Goal: Browse casually: Explore the website without a specific task or goal

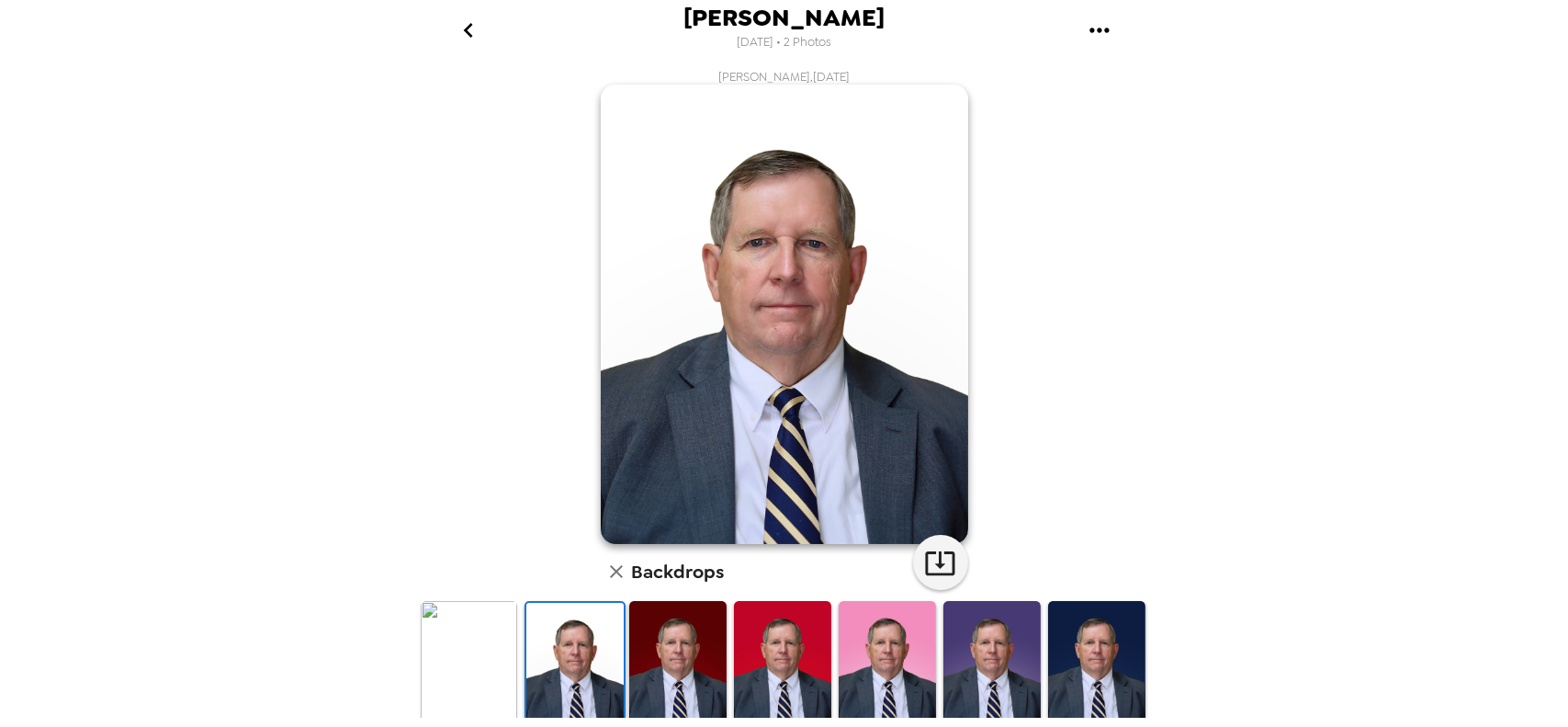
click at [641, 625] on img at bounding box center [678, 661] width 98 height 122
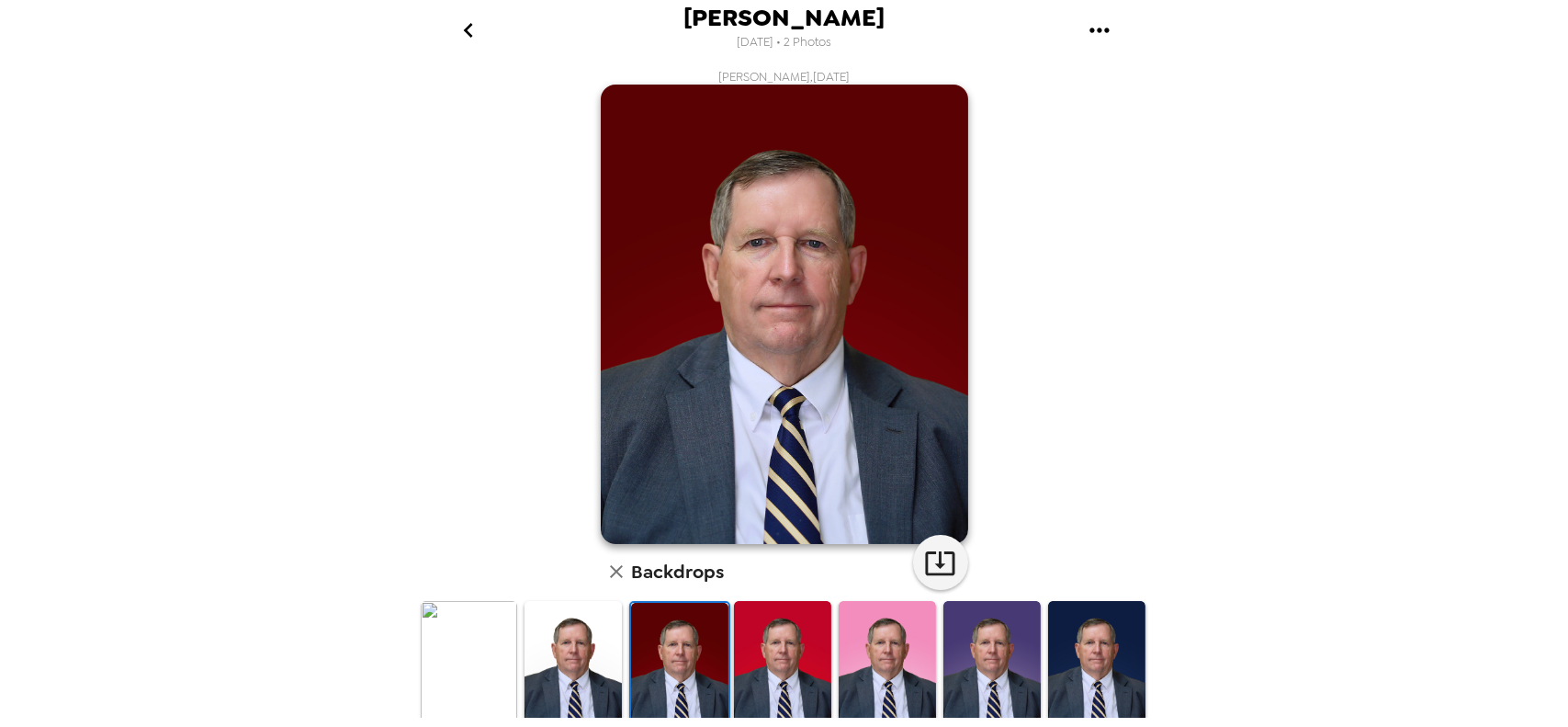
click at [755, 646] on img at bounding box center [783, 661] width 98 height 122
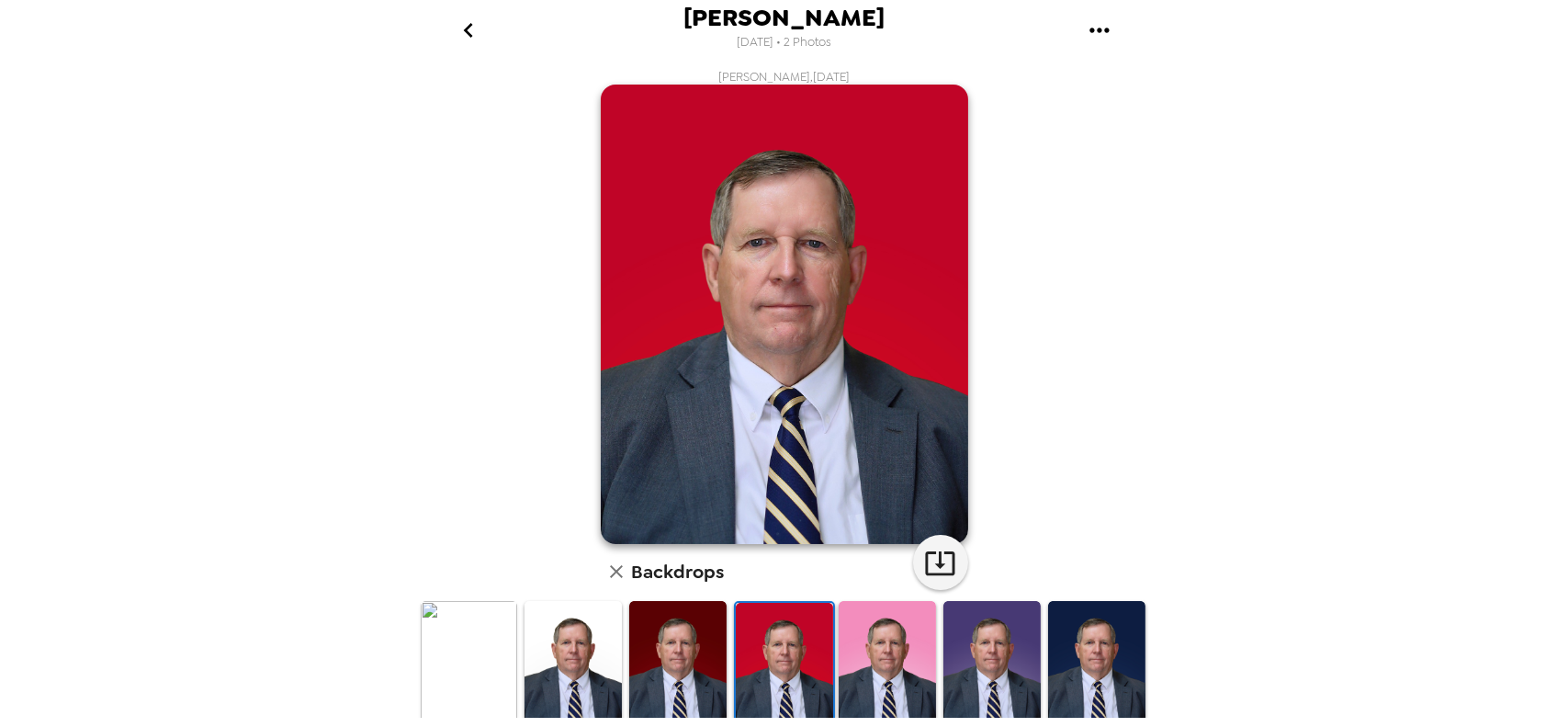
click at [874, 630] on img at bounding box center [888, 661] width 98 height 122
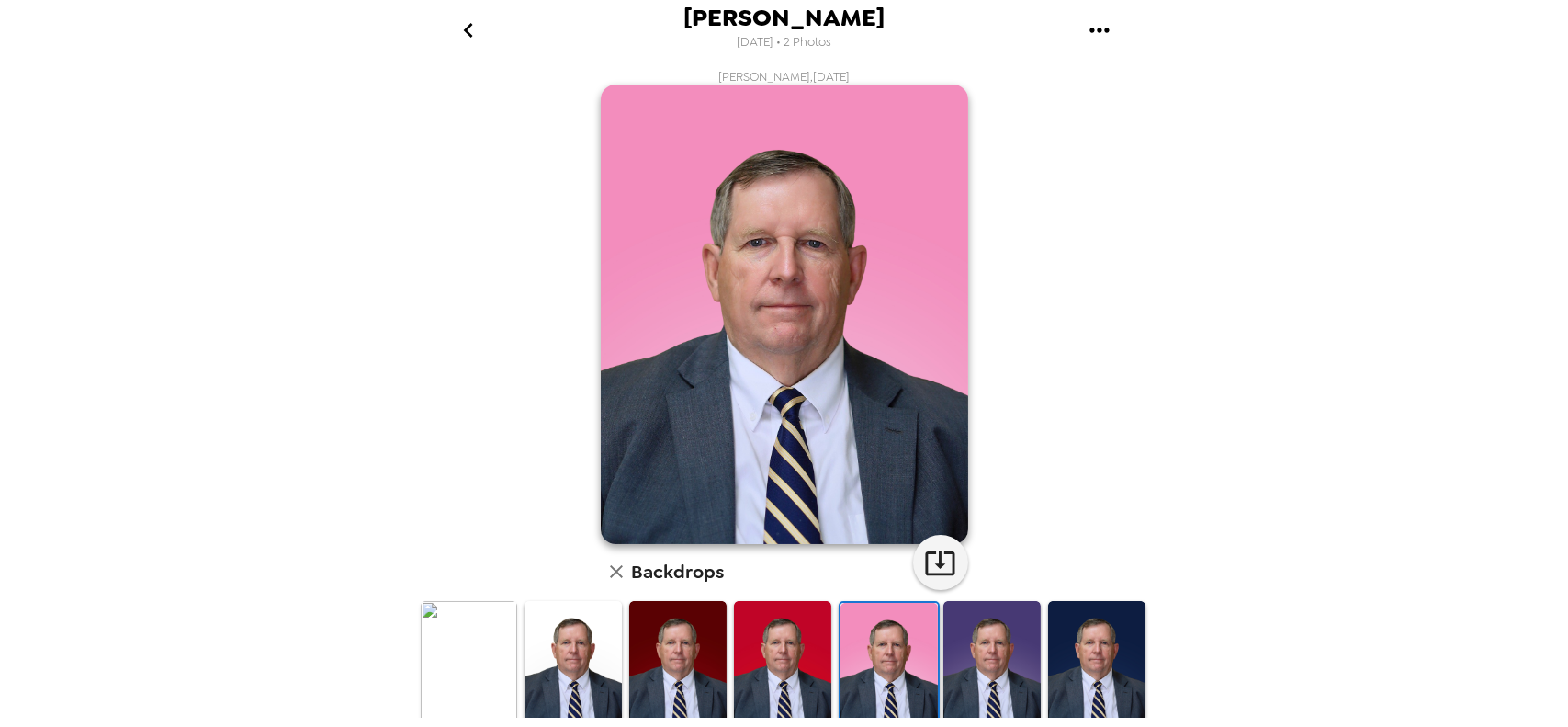
click at [973, 635] on img at bounding box center [992, 661] width 98 height 122
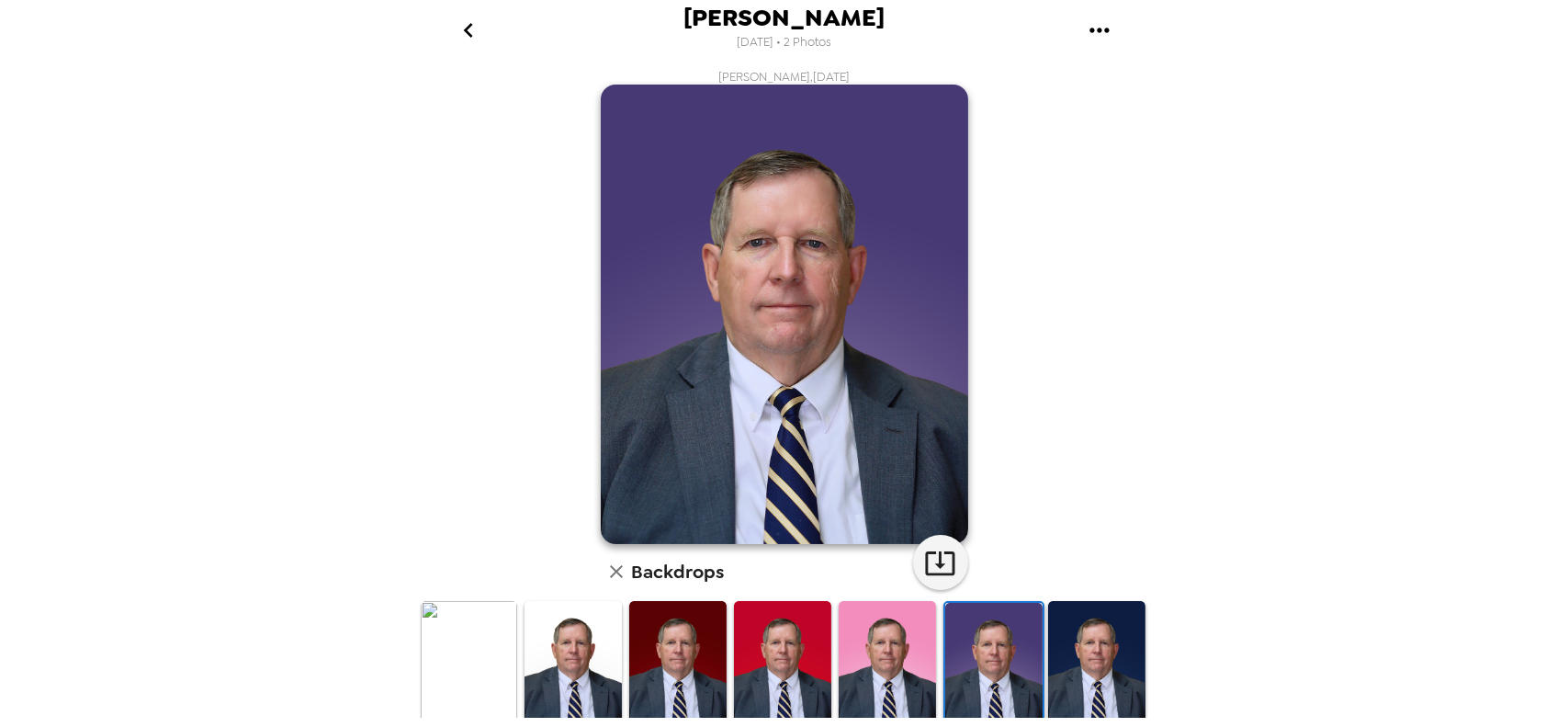
click at [1076, 635] on img at bounding box center [1097, 661] width 98 height 122
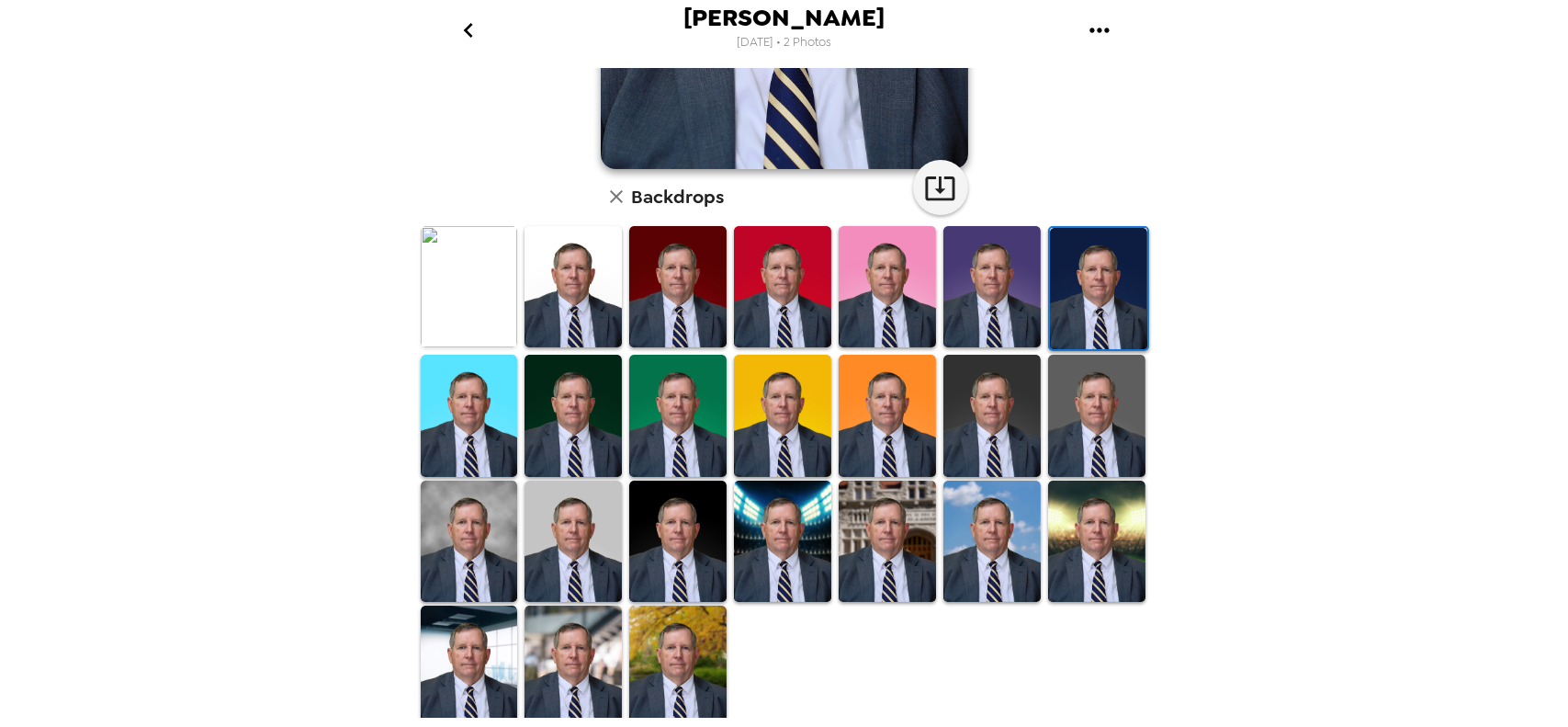
scroll to position [376, 0]
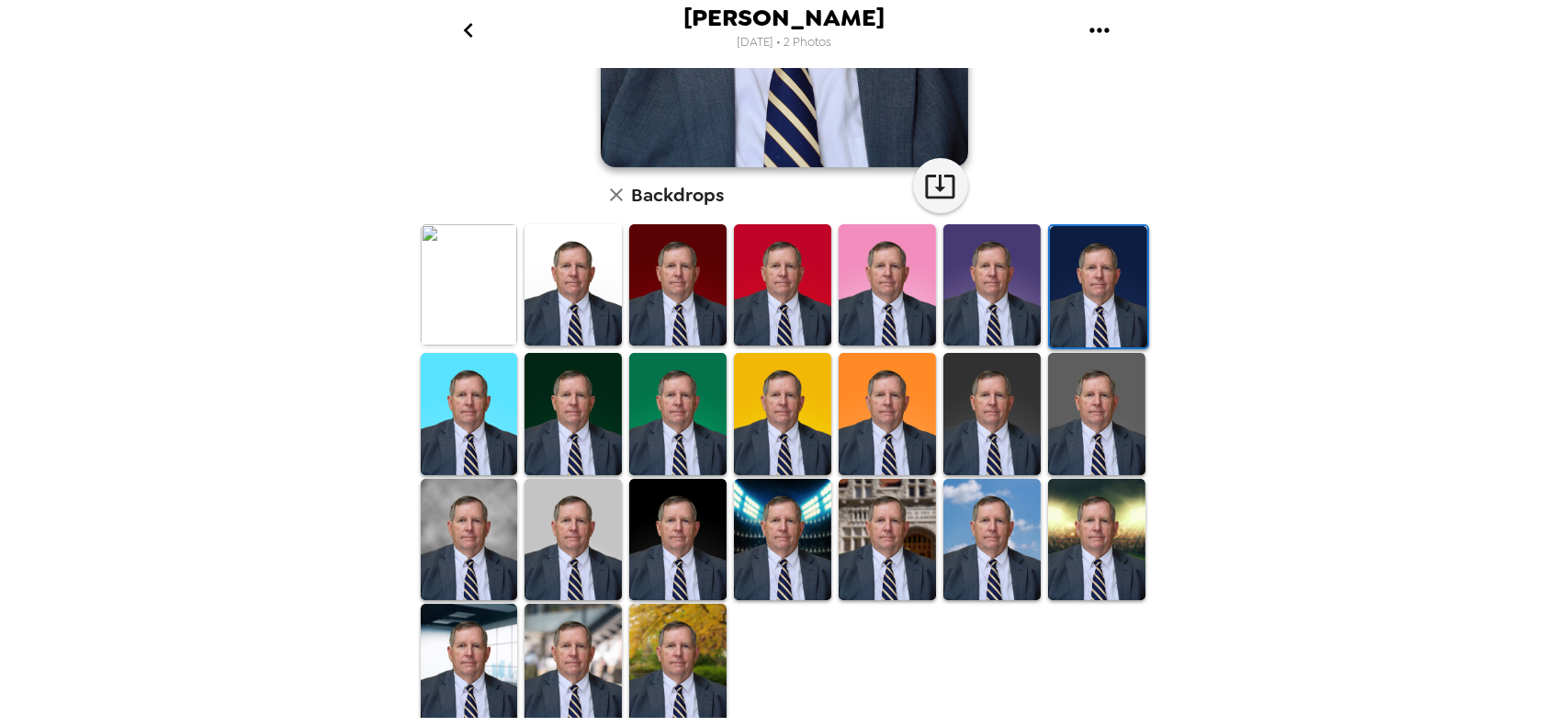
click at [691, 665] on img at bounding box center [678, 664] width 98 height 122
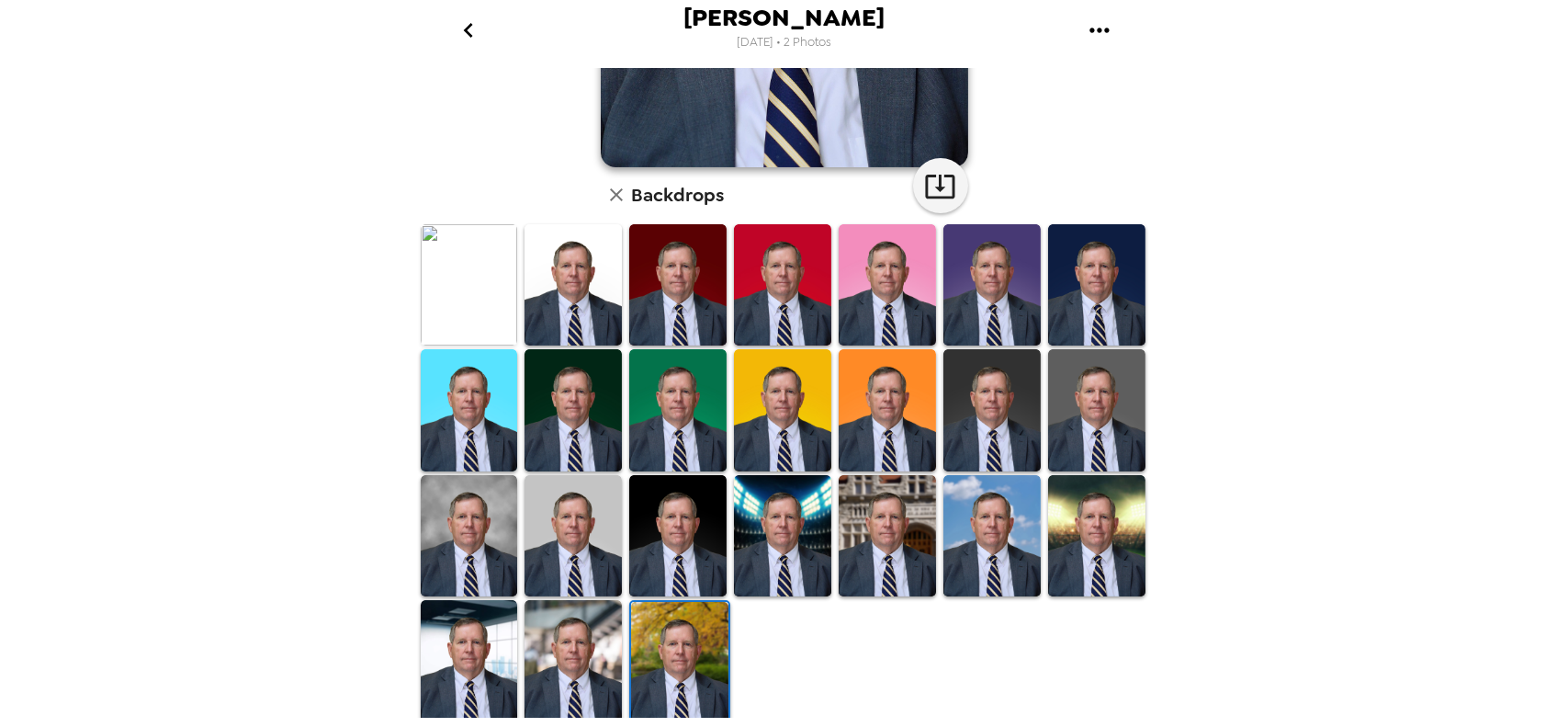
click at [576, 661] on img at bounding box center [574, 660] width 98 height 122
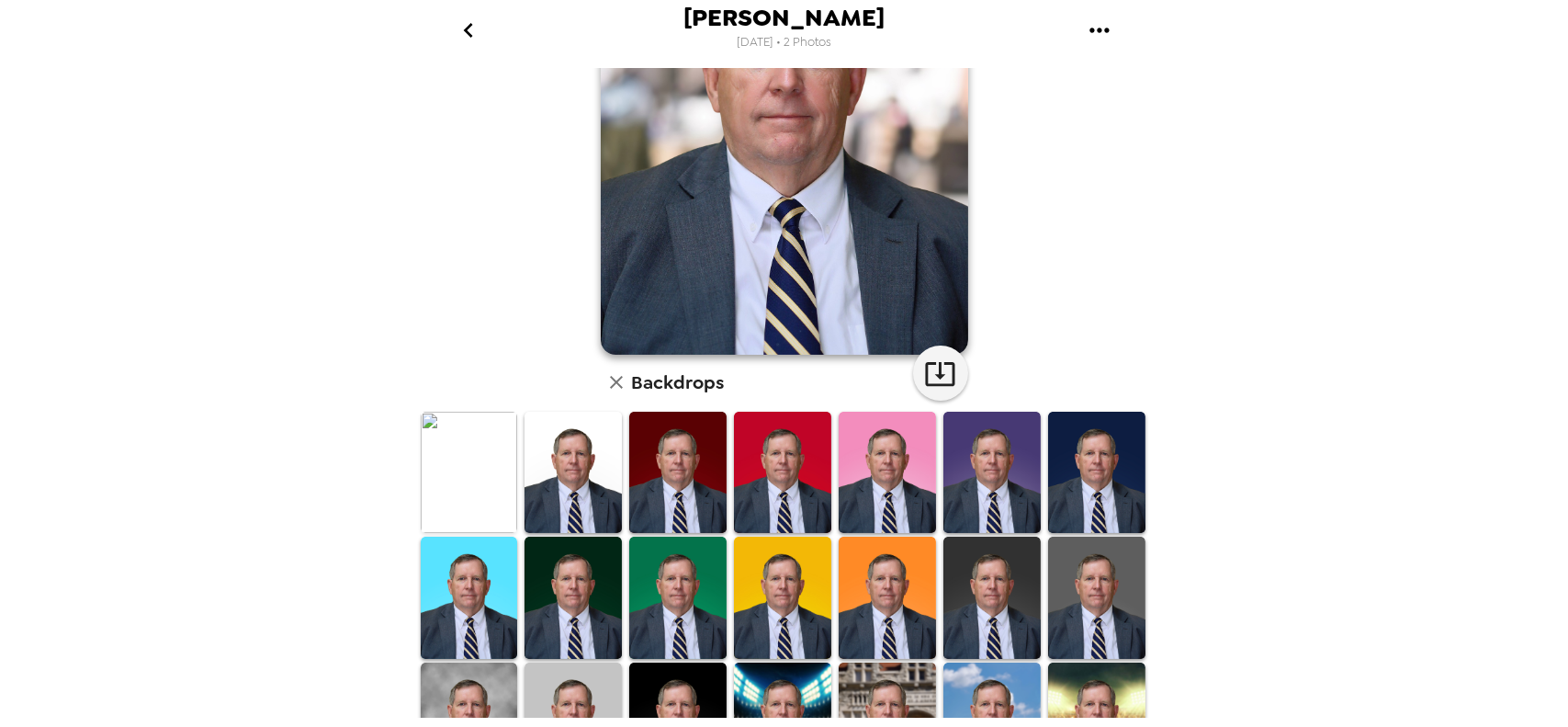
scroll to position [193, 0]
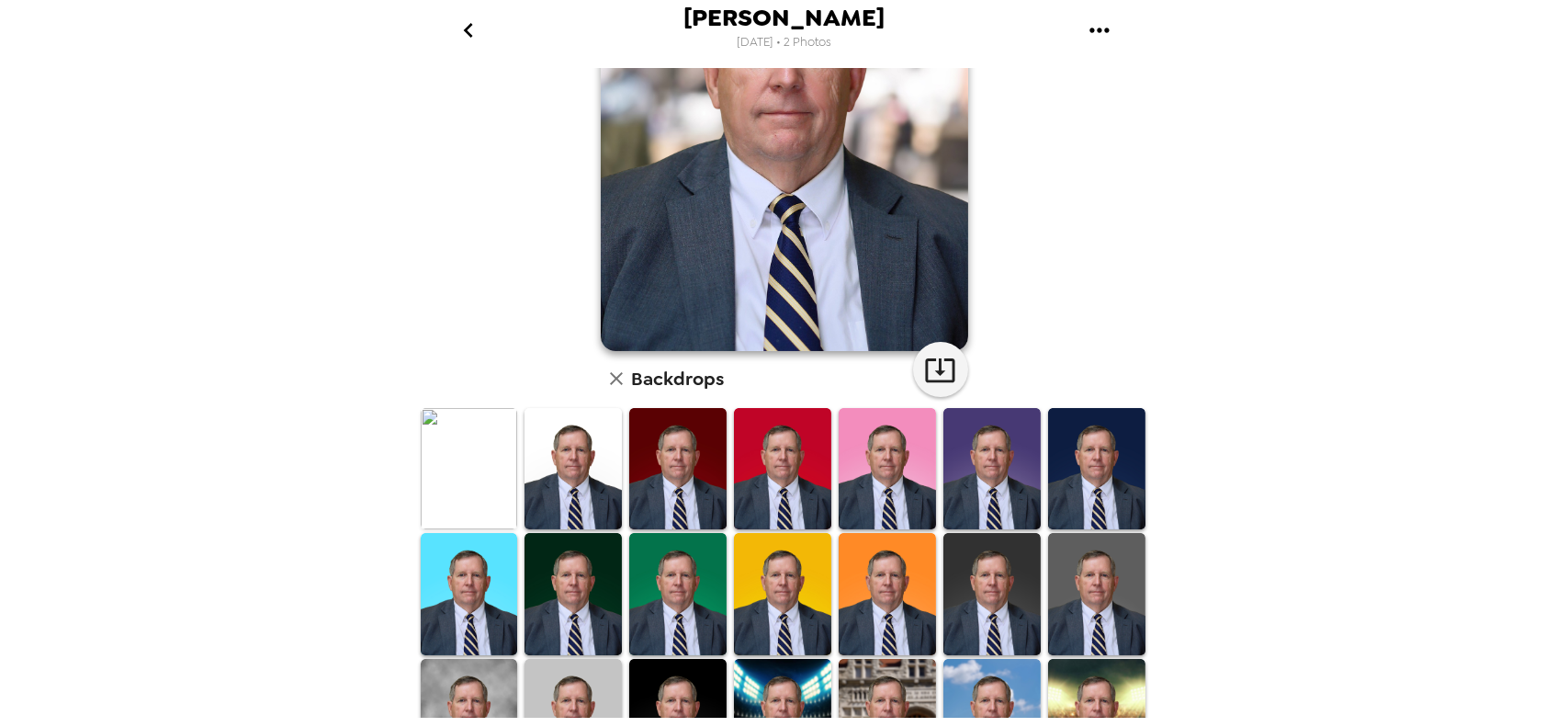
click at [470, 477] on img at bounding box center [469, 468] width 98 height 122
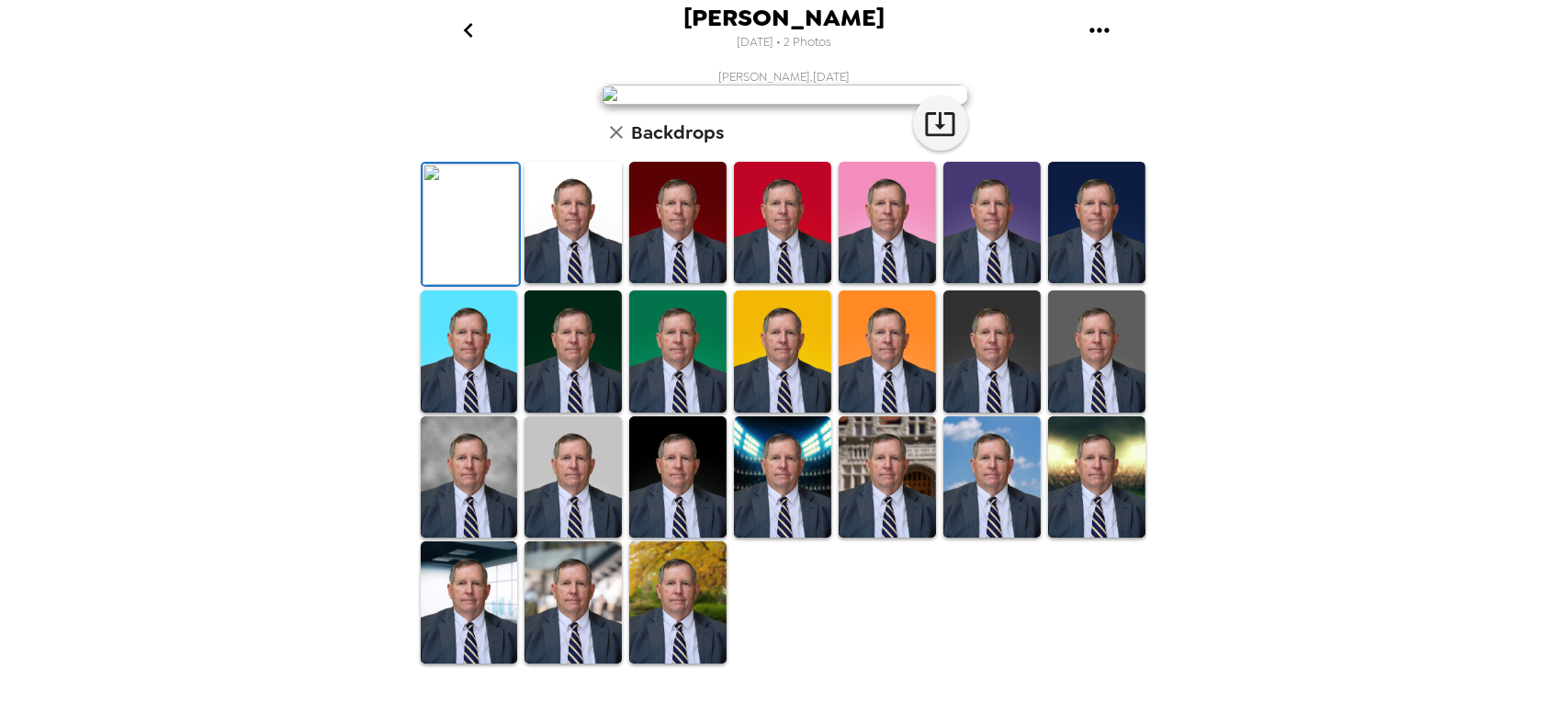
scroll to position [10, 0]
click at [595, 283] on img at bounding box center [574, 222] width 98 height 122
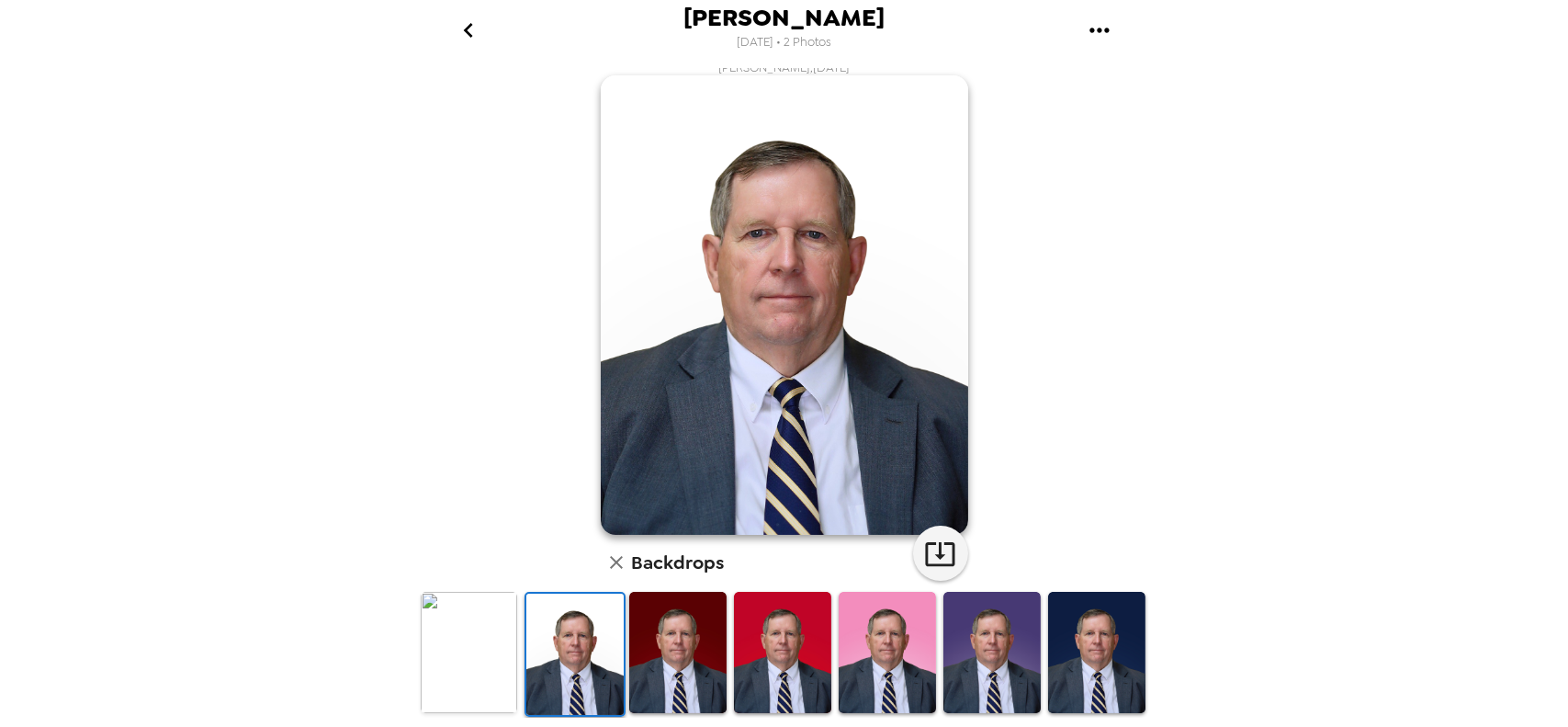
click at [667, 647] on img at bounding box center [678, 652] width 98 height 122
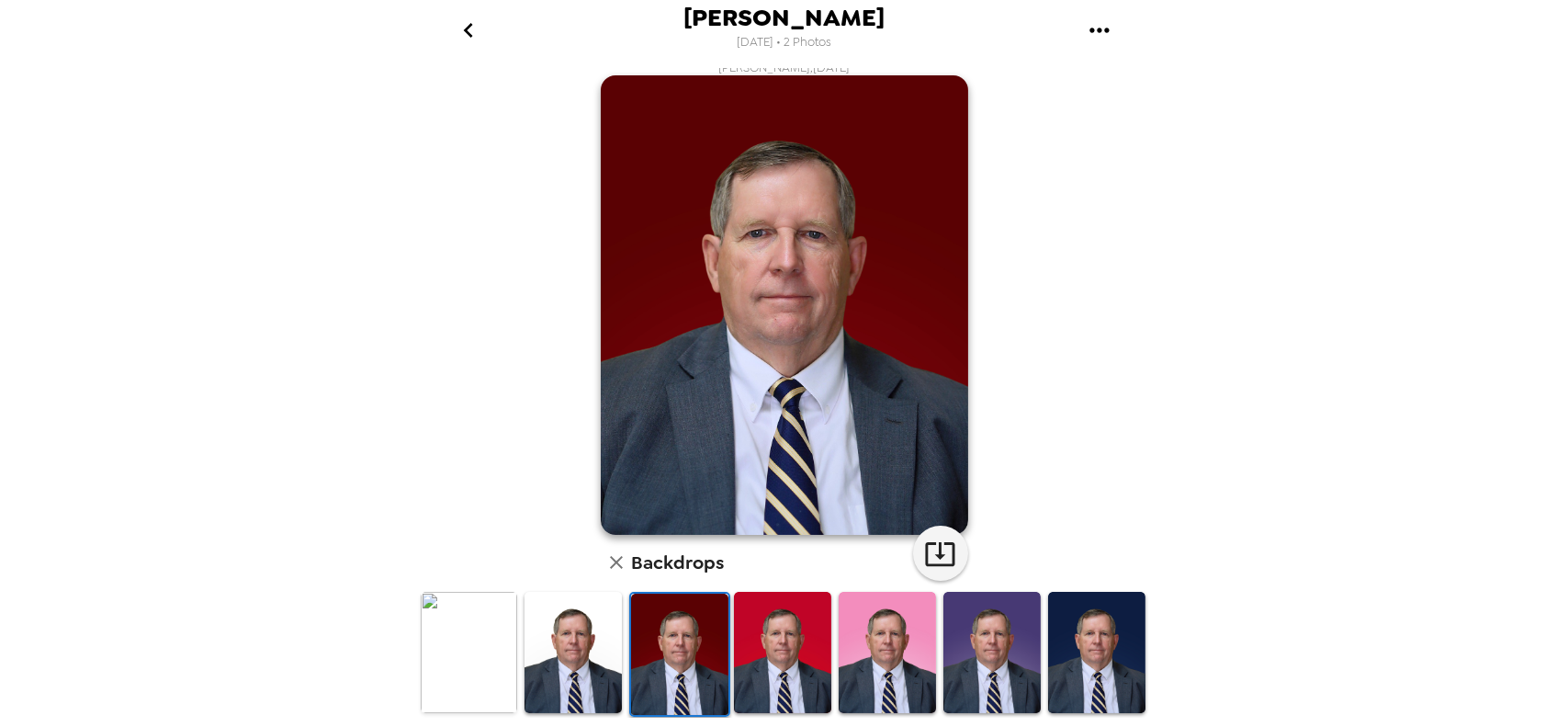
click at [783, 646] on img at bounding box center [783, 652] width 98 height 122
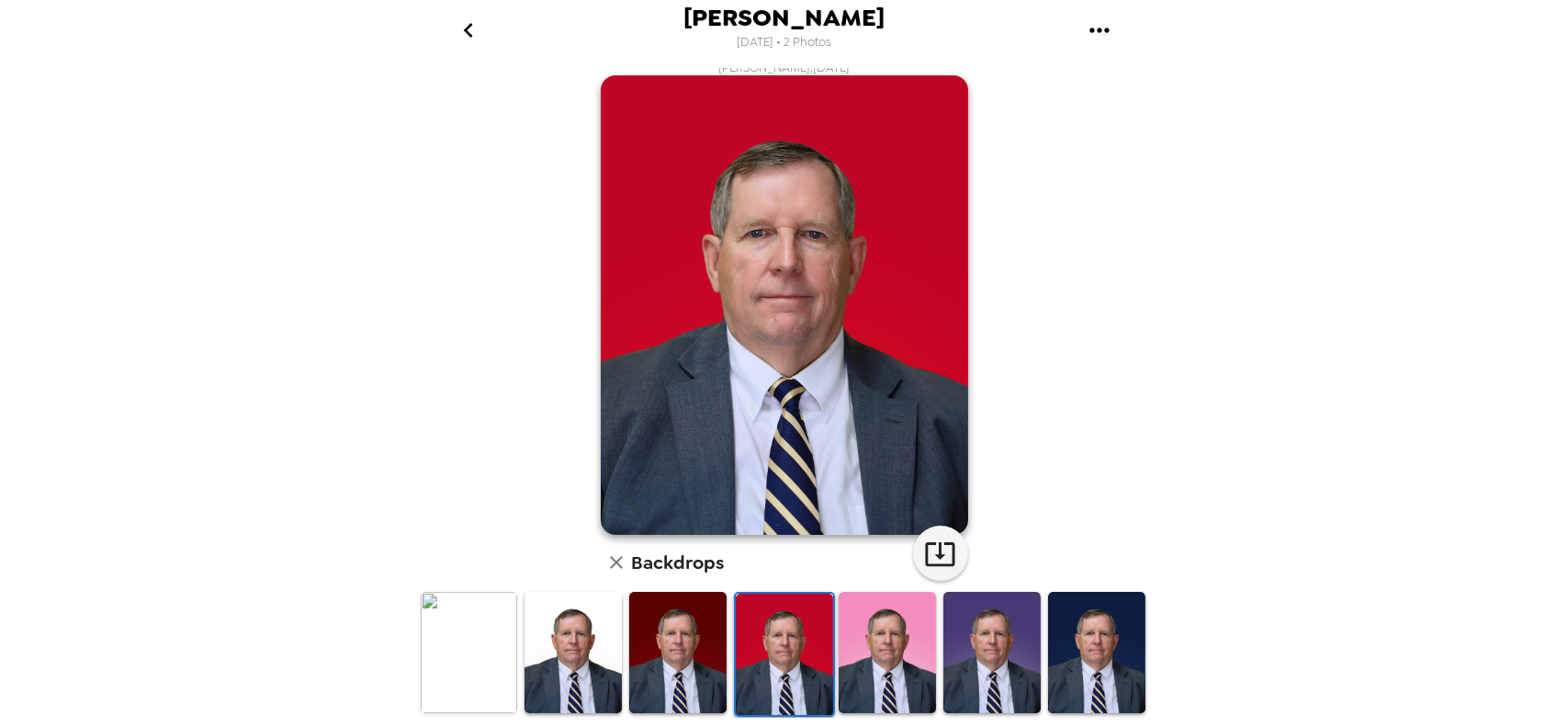
click at [856, 644] on img at bounding box center [888, 652] width 98 height 122
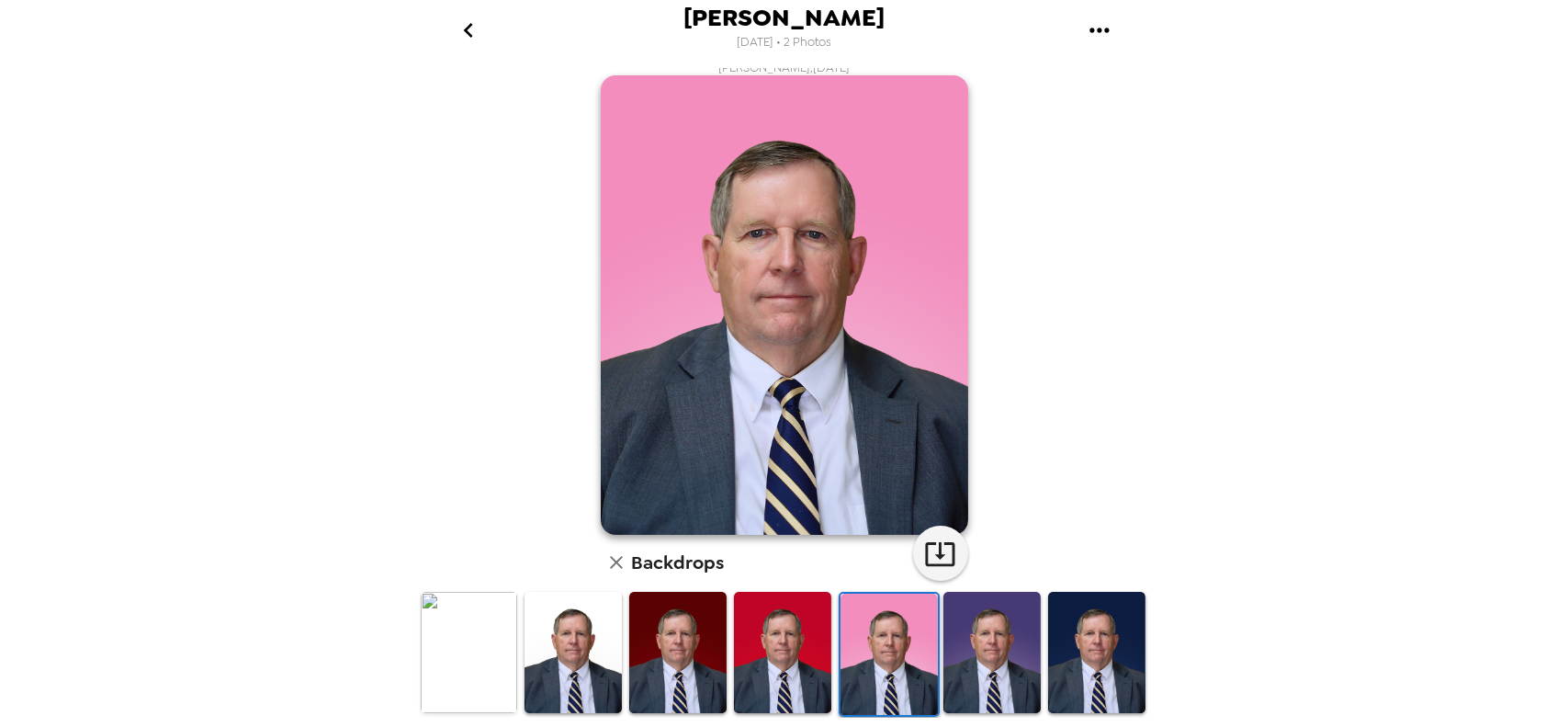
click at [967, 631] on img at bounding box center [992, 652] width 98 height 122
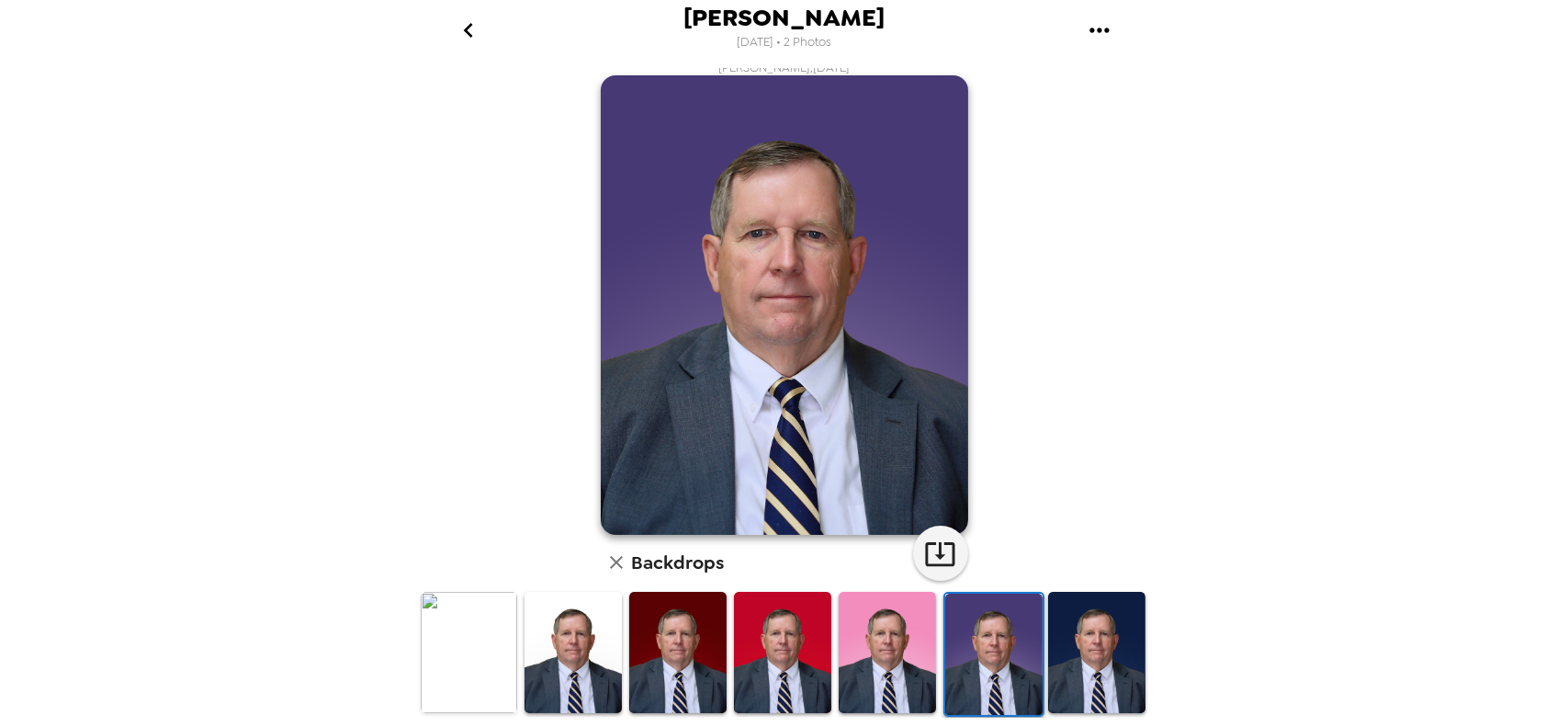
click at [1066, 634] on img at bounding box center [1097, 652] width 98 height 122
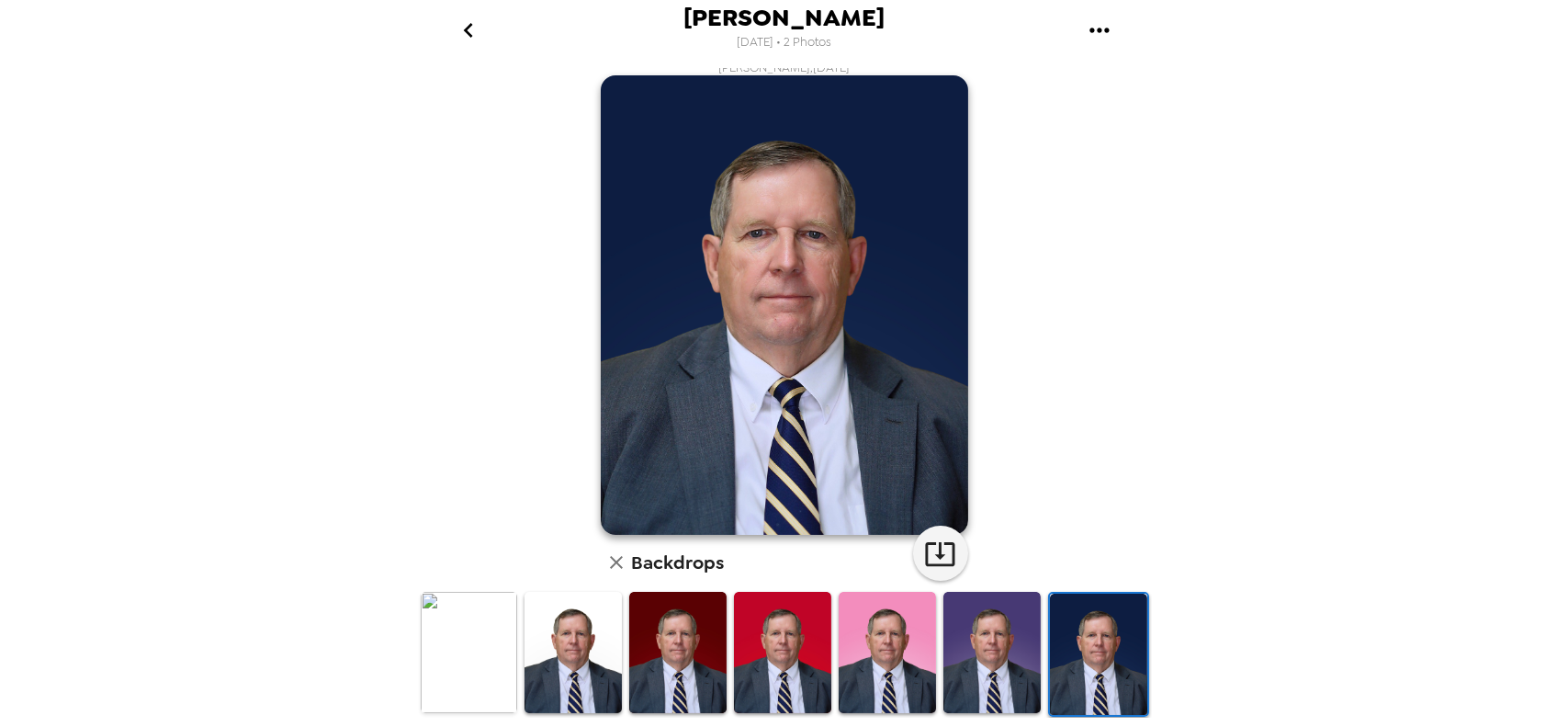
click at [1006, 642] on img at bounding box center [992, 652] width 98 height 122
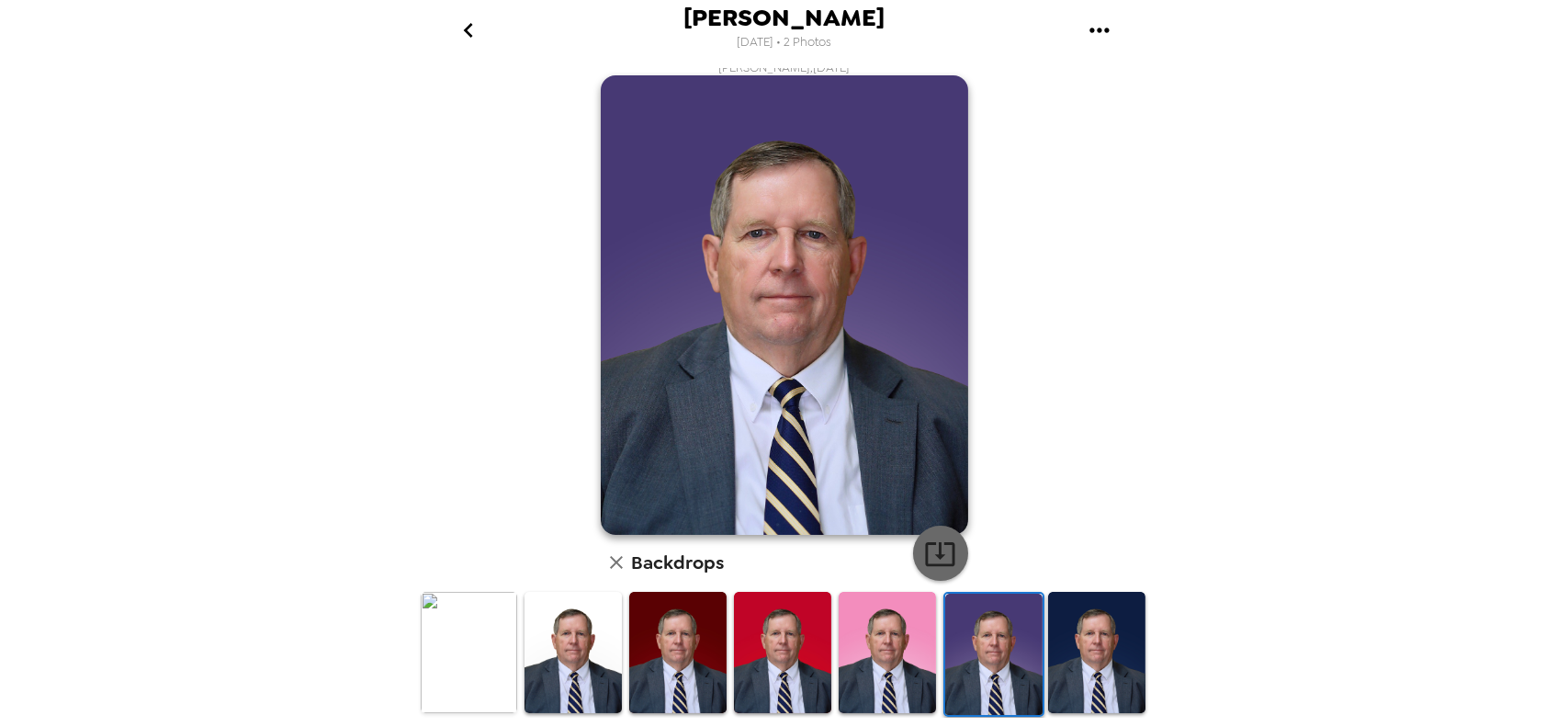
click at [936, 561] on icon "button" at bounding box center [941, 554] width 33 height 33
click at [1079, 646] on img at bounding box center [1097, 652] width 98 height 122
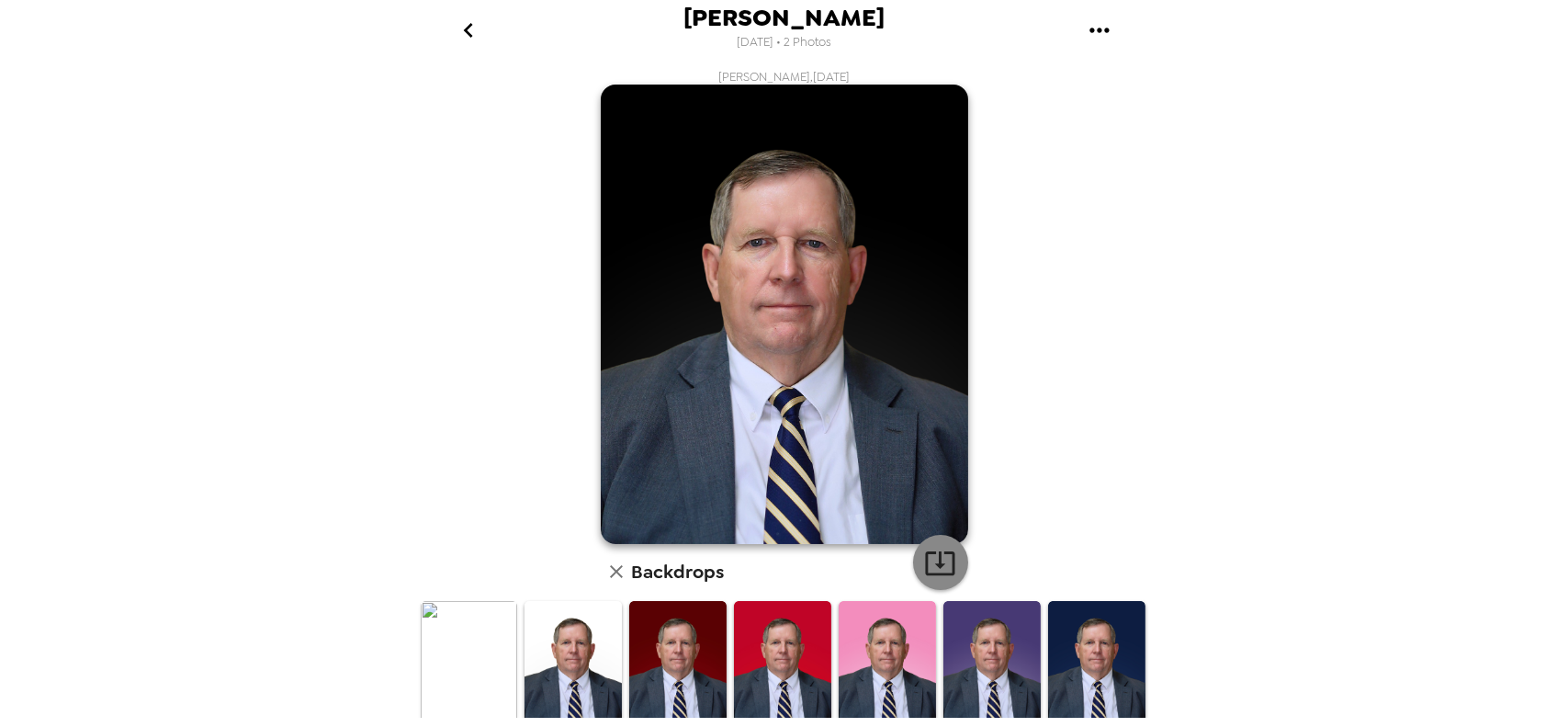
click at [936, 552] on icon "button" at bounding box center [941, 563] width 33 height 33
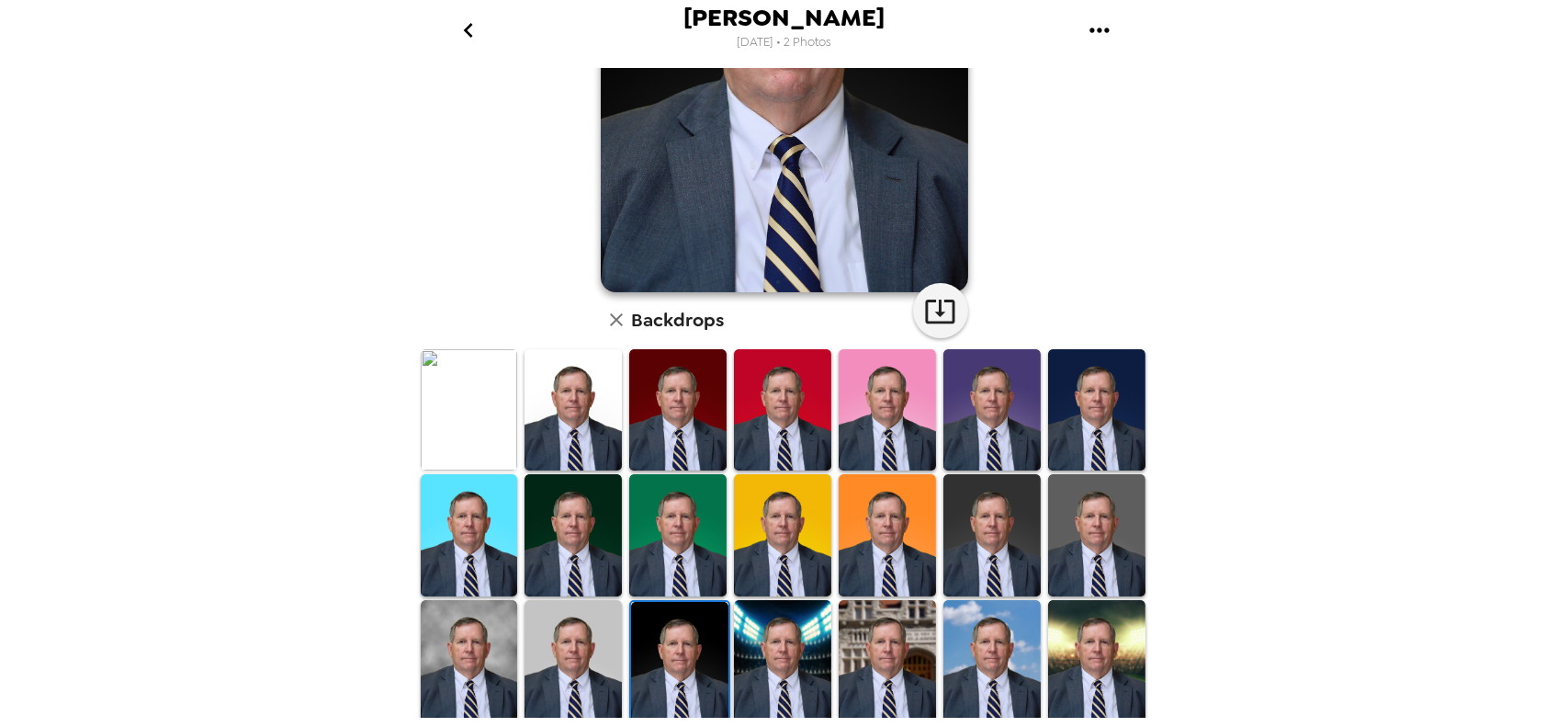
scroll to position [276, 0]
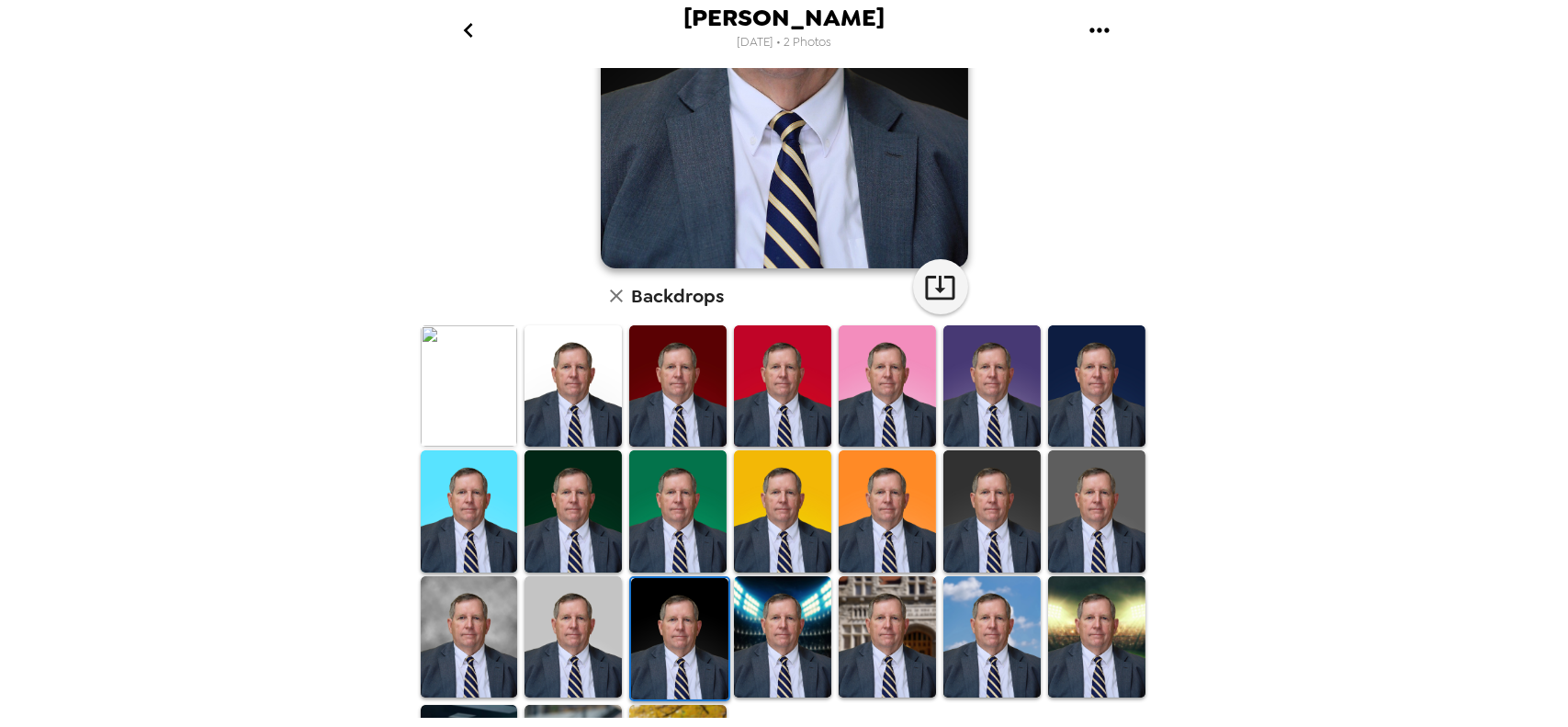
click at [796, 624] on img at bounding box center [783, 636] width 98 height 122
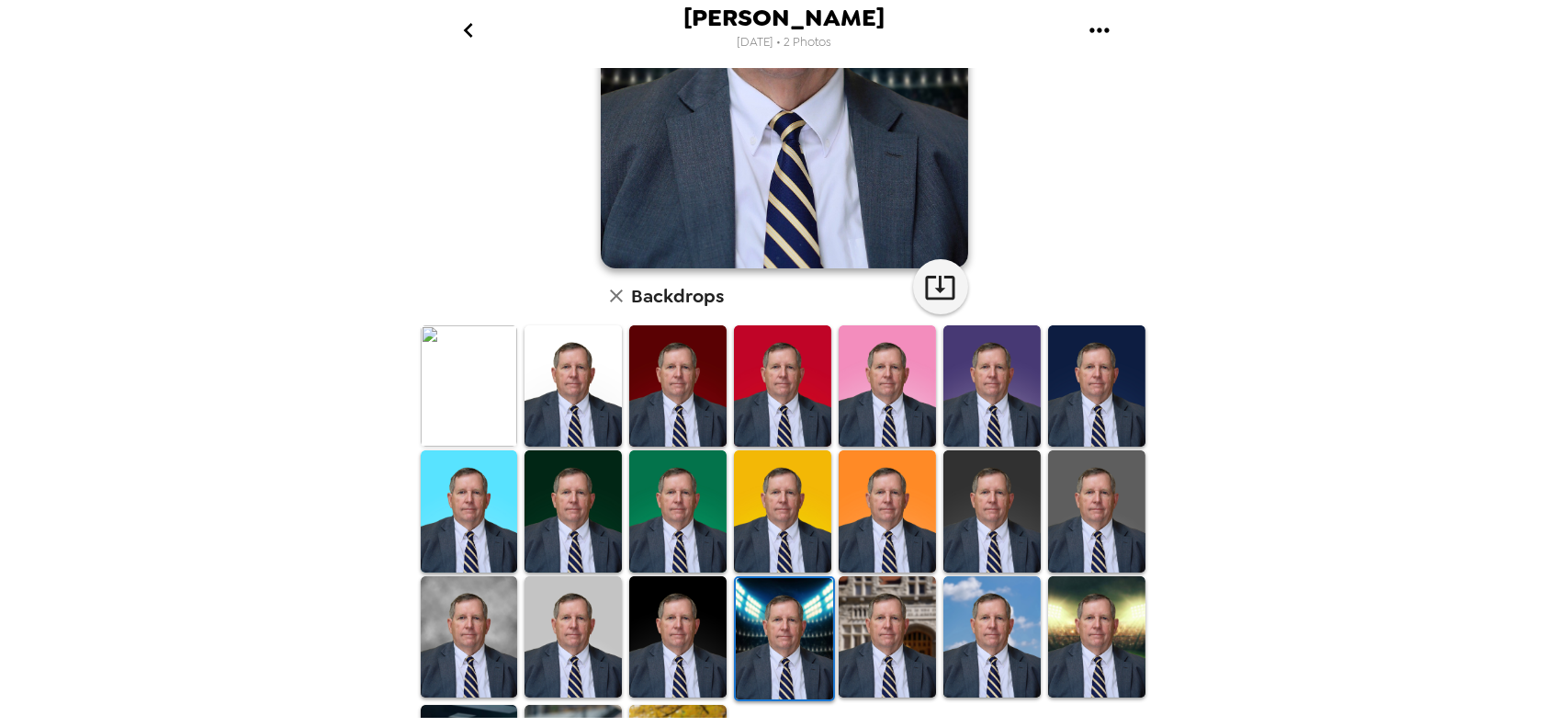
click at [899, 643] on img at bounding box center [888, 636] width 98 height 122
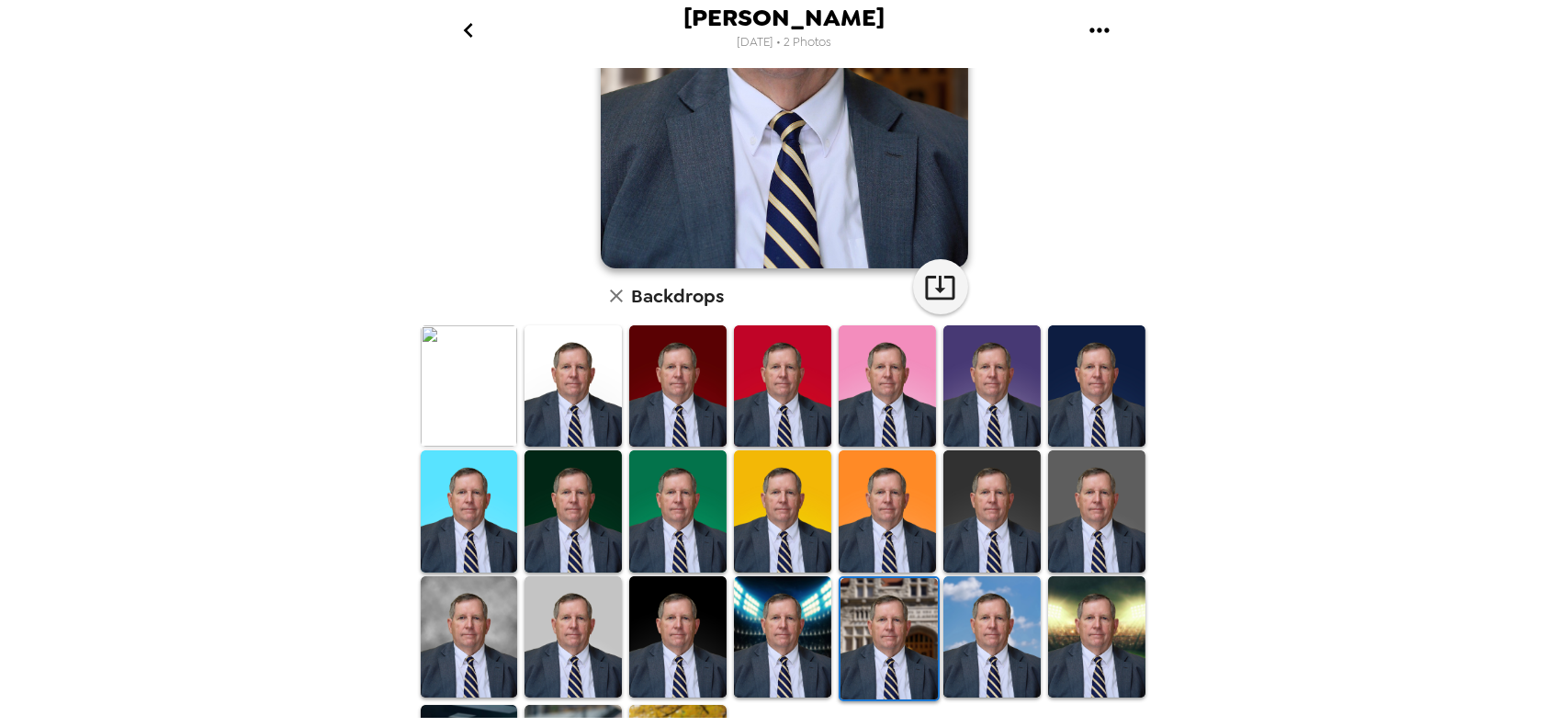
click at [979, 643] on img at bounding box center [992, 636] width 98 height 122
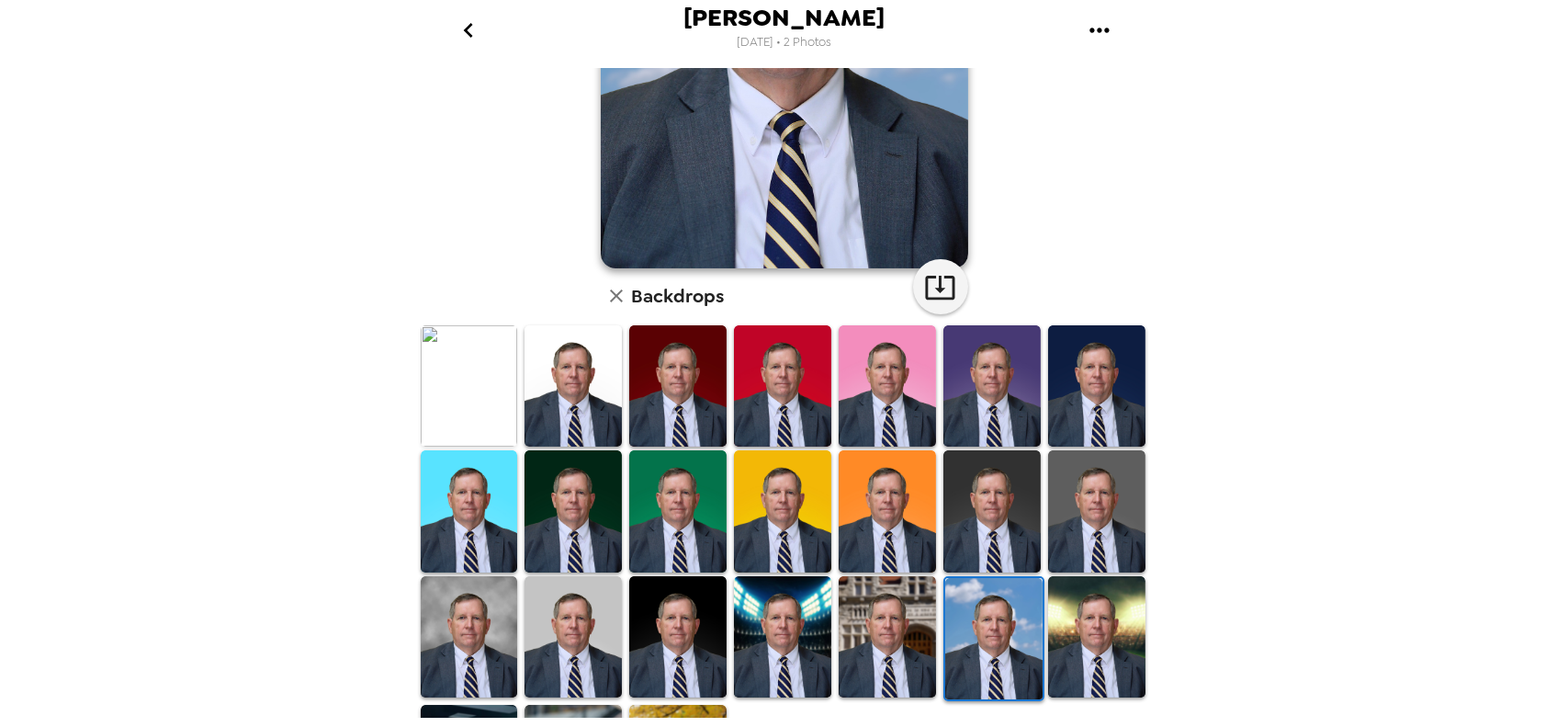
click at [1084, 660] on img at bounding box center [1097, 636] width 98 height 122
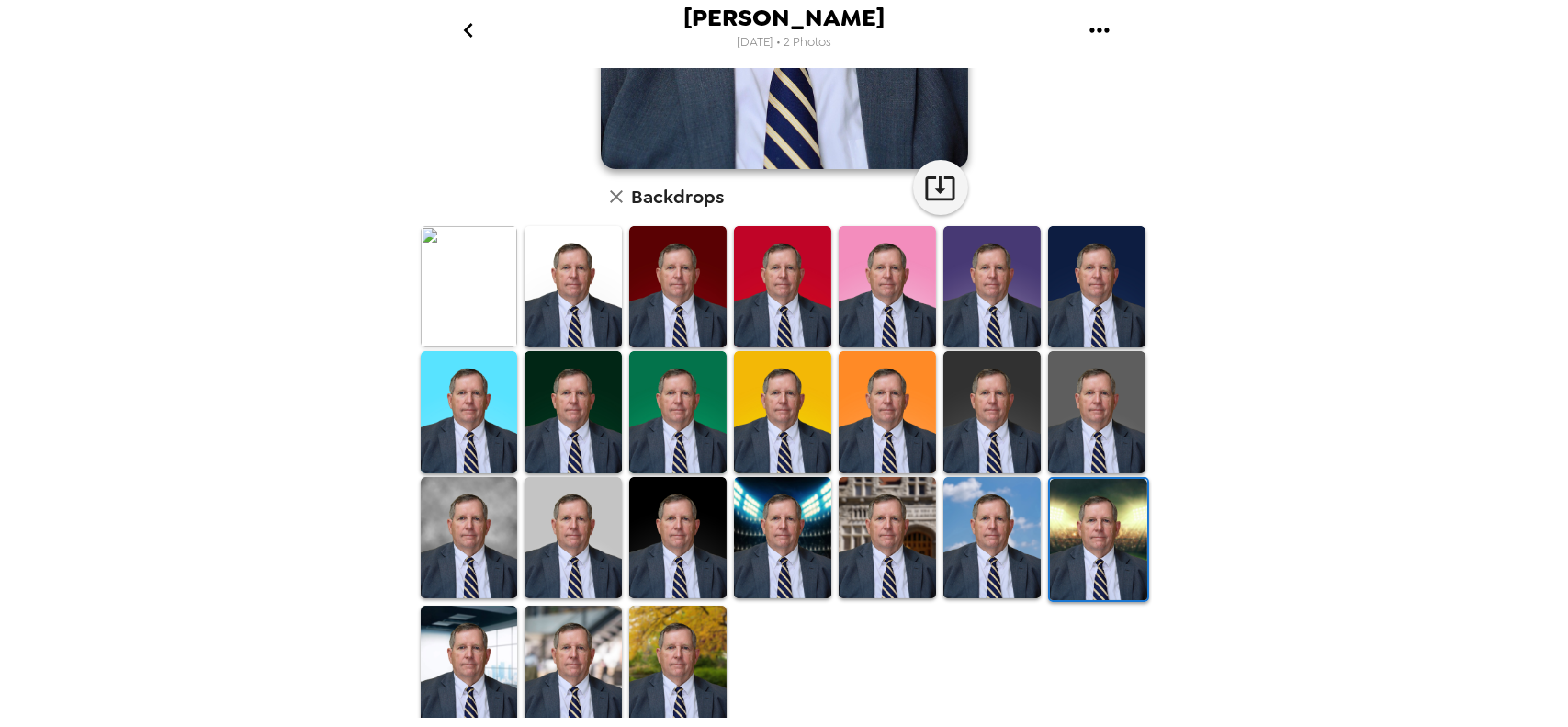
scroll to position [376, 0]
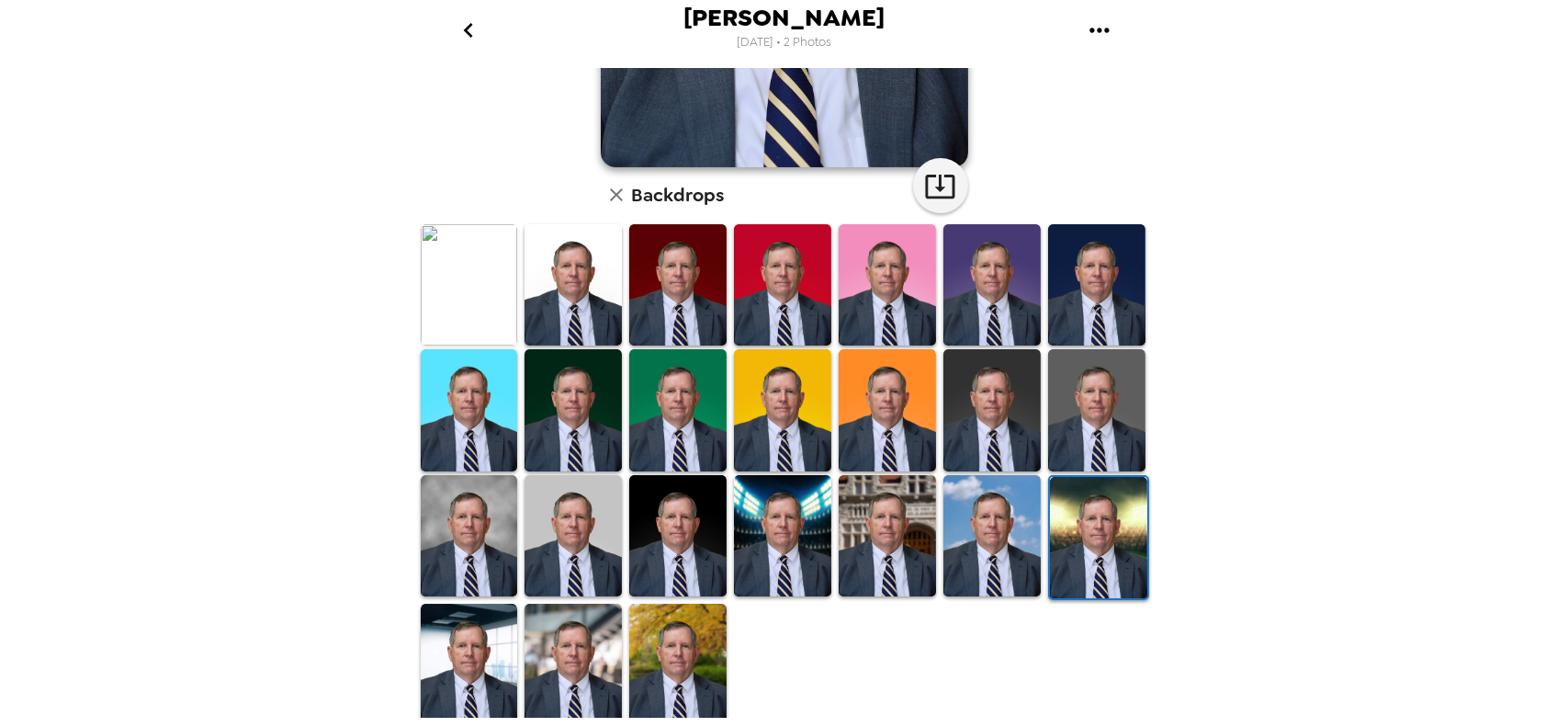
click at [474, 676] on img at bounding box center [469, 664] width 98 height 122
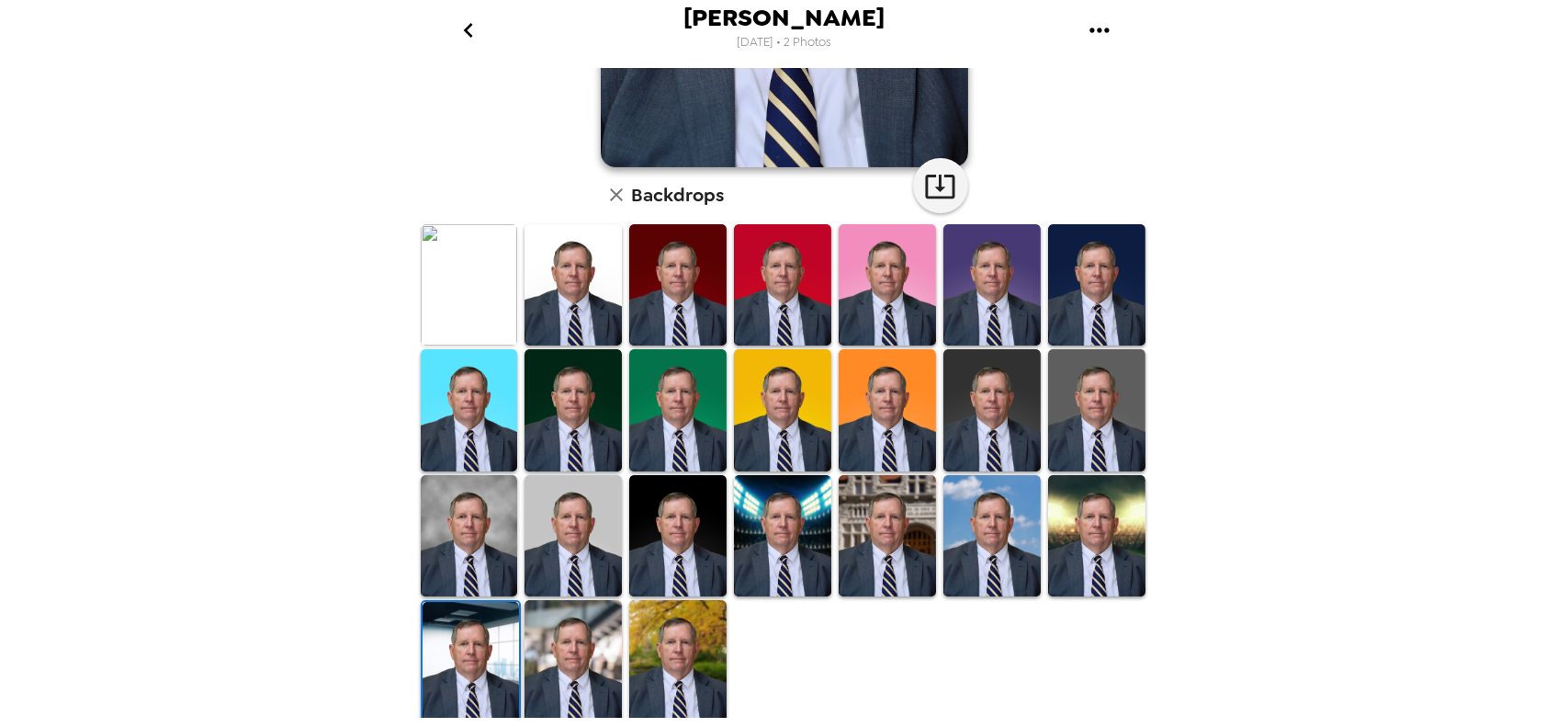
click at [579, 661] on img at bounding box center [574, 660] width 98 height 122
click at [702, 664] on img at bounding box center [678, 660] width 98 height 122
